Goal: Check status: Check status

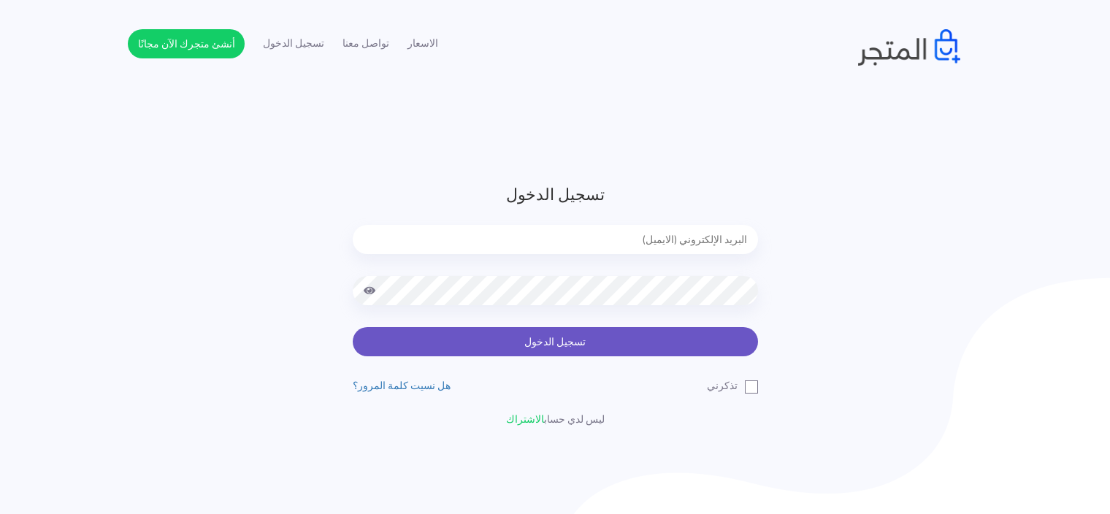
type input "sefsafapr@gmail.com"
click at [663, 334] on button "تسجيل الدخول" at bounding box center [555, 341] width 405 height 29
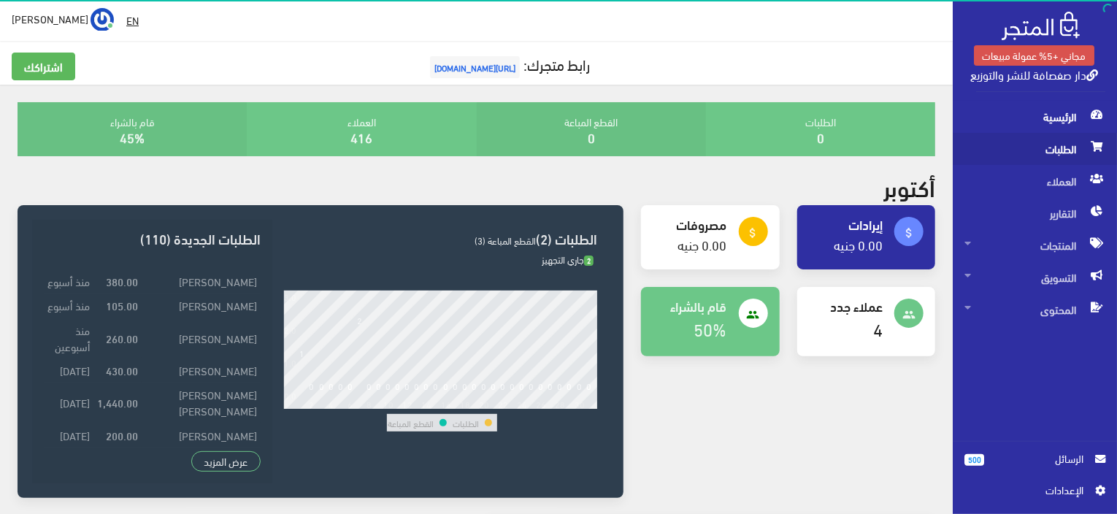
click at [1083, 142] on span "الطلبات" at bounding box center [1034, 149] width 141 height 32
